Goal: Task Accomplishment & Management: Complete application form

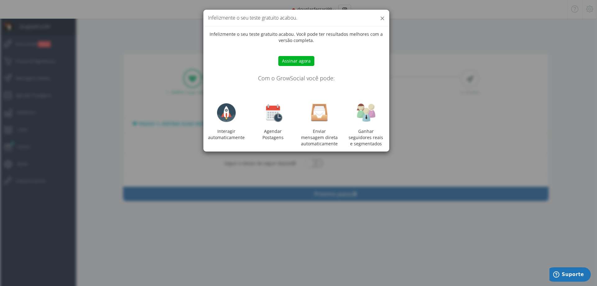
click at [383, 17] on button "×" at bounding box center [382, 18] width 5 height 8
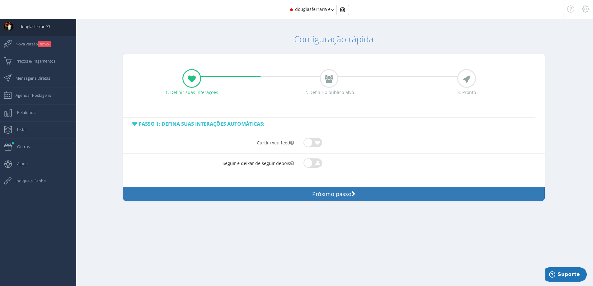
click at [314, 163] on span at bounding box center [312, 163] width 19 height 6
click at [303, 158] on input "checkbox" at bounding box center [303, 158] width 0 height 0
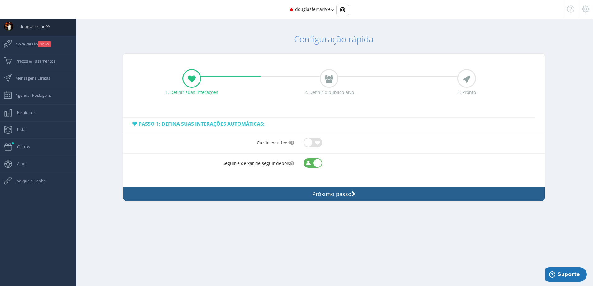
click at [331, 195] on button "Próximo passo" at bounding box center [334, 194] width 422 height 14
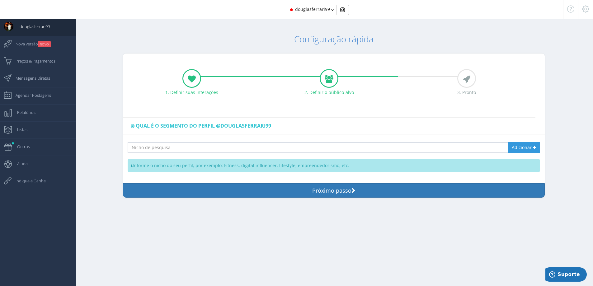
click at [190, 144] on input "text" at bounding box center [313, 147] width 370 height 11
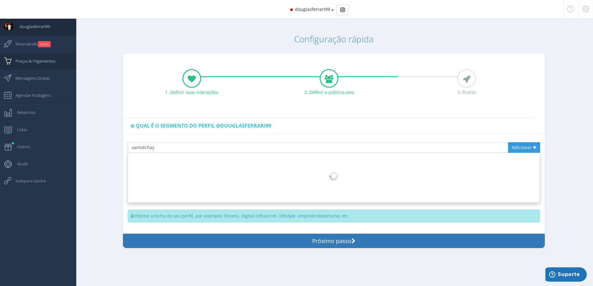
type input "santotchay"
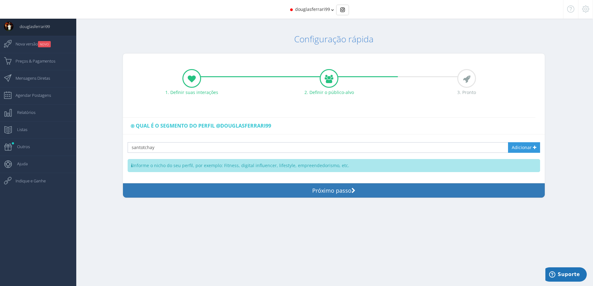
drag, startPoint x: 264, startPoint y: 152, endPoint x: 265, endPoint y: 146, distance: 6.7
click at [264, 152] on input "santotchay" at bounding box center [313, 147] width 370 height 11
click at [205, 146] on input "santotchay" at bounding box center [313, 147] width 370 height 11
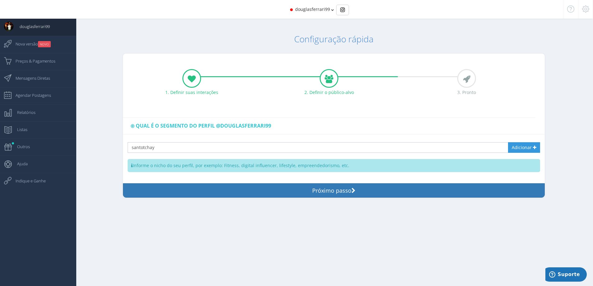
click at [205, 146] on input "santotchay" at bounding box center [313, 147] width 370 height 11
click at [204, 146] on input "santotchay" at bounding box center [313, 147] width 370 height 11
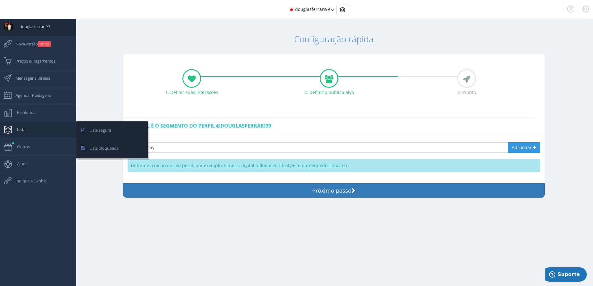
drag, startPoint x: 199, startPoint y: 143, endPoint x: 0, endPoint y: 126, distance: 200.2
click at [0, 0] on div "douglasferrari99 Dashboard NOVO" at bounding box center [296, 0] width 593 height 0
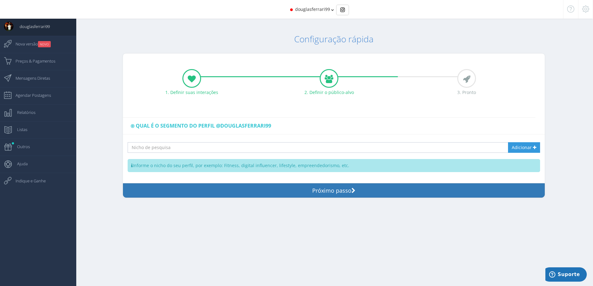
click at [208, 148] on input "text" at bounding box center [313, 147] width 370 height 11
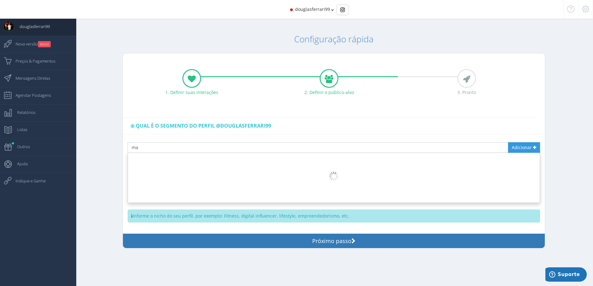
type input "m"
type input "eumarlonandr"
click at [50, 67] on span "Preços & Pagamentos" at bounding box center [32, 61] width 46 height 16
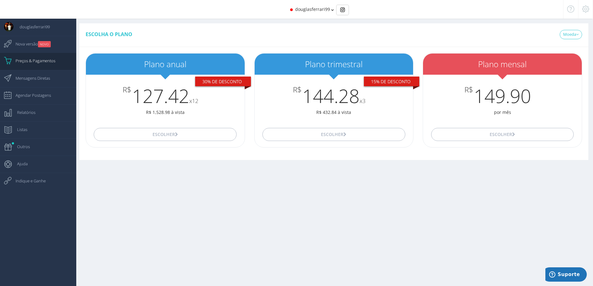
click at [332, 7] on div "douglasferrari99" at bounding box center [296, 9] width 533 height 19
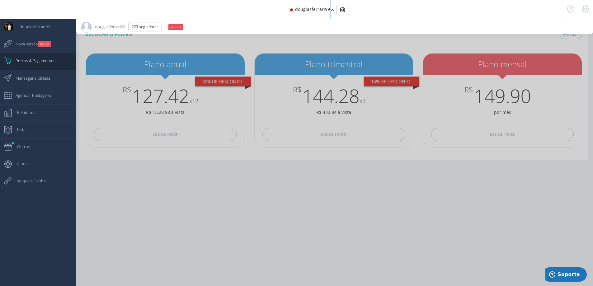
click at [332, 9] on icon at bounding box center [332, 10] width 3 height 4
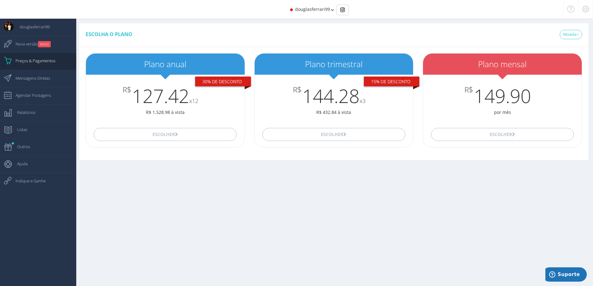
click at [332, 9] on icon at bounding box center [332, 10] width 3 height 4
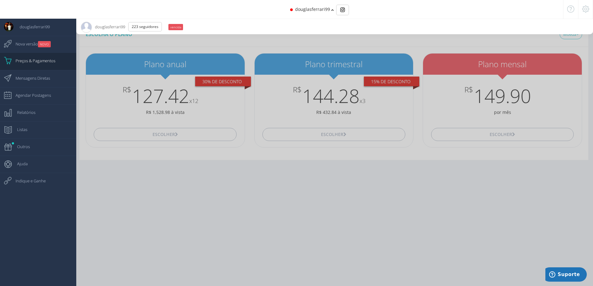
click at [332, 9] on icon at bounding box center [332, 10] width 3 height 4
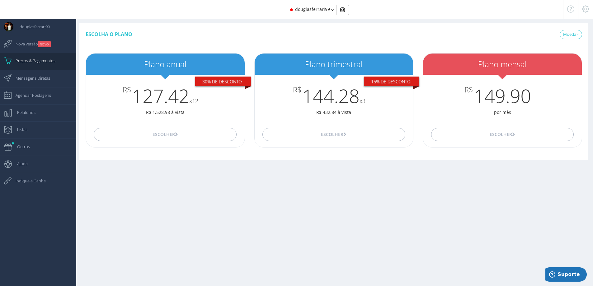
click at [332, 9] on icon at bounding box center [332, 10] width 3 height 4
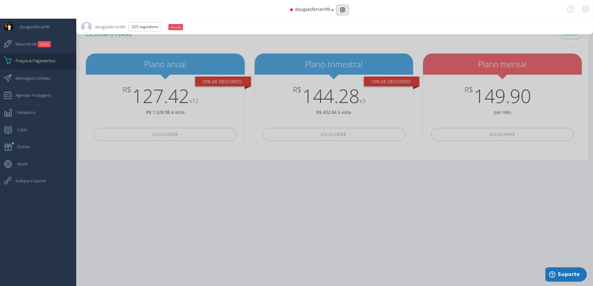
click at [340, 11] on img "Basic example" at bounding box center [342, 9] width 5 height 5
